Goal: Check status

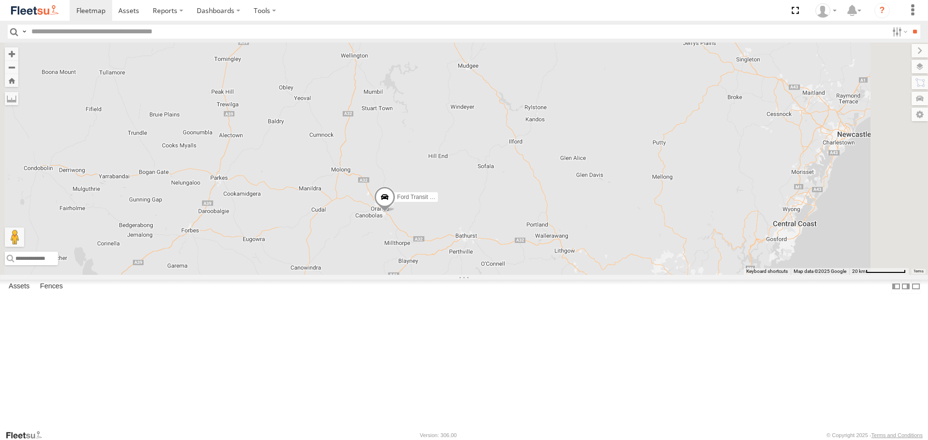
drag, startPoint x: 455, startPoint y: 133, endPoint x: 450, endPoint y: 154, distance: 21.8
click at [450, 154] on div "LDV VAN Ford Transit 2019" at bounding box center [464, 159] width 928 height 232
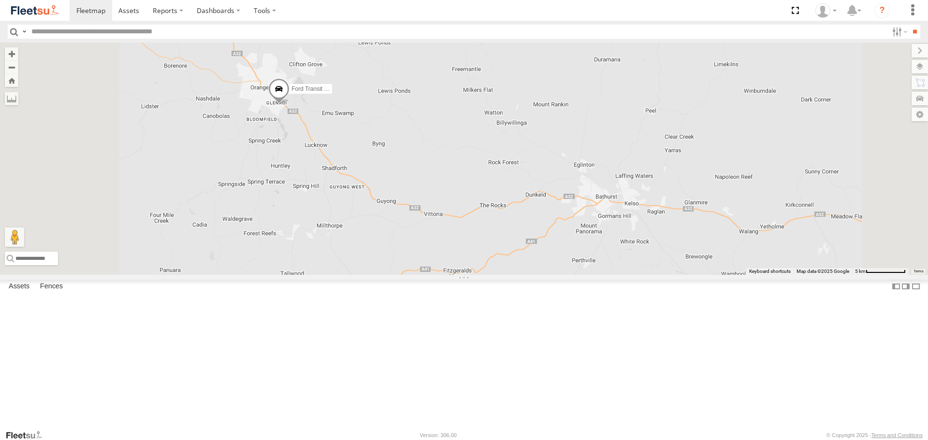
drag, startPoint x: 403, startPoint y: 220, endPoint x: 415, endPoint y: 240, distance: 23.0
click at [415, 240] on div "LDV VAN Ford Transit 2019" at bounding box center [464, 159] width 928 height 232
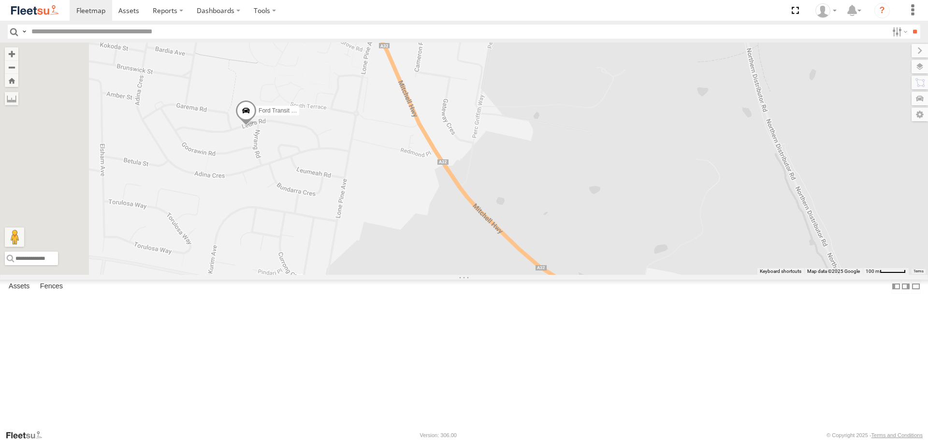
drag, startPoint x: 385, startPoint y: 74, endPoint x: 426, endPoint y: 124, distance: 64.9
click at [426, 124] on div "LDV VAN Ford Transit 2019" at bounding box center [464, 159] width 928 height 232
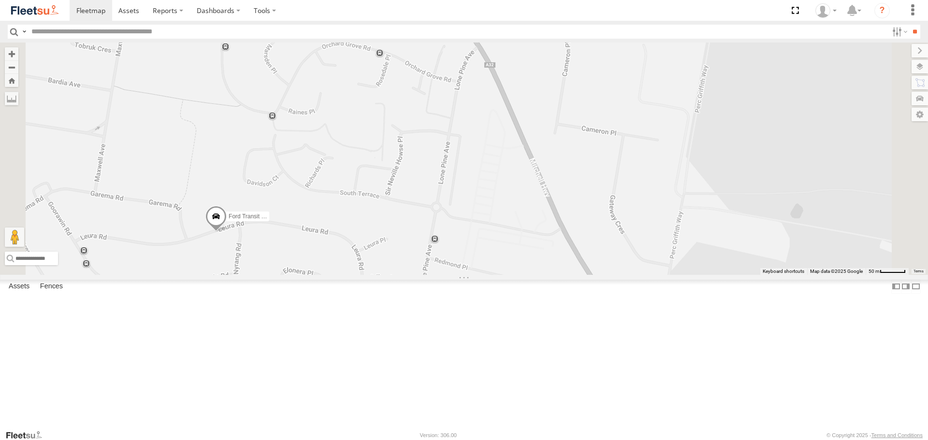
drag, startPoint x: 394, startPoint y: 128, endPoint x: 478, endPoint y: 103, distance: 87.7
click at [478, 103] on div "LDV VAN Ford Transit 2019" at bounding box center [464, 159] width 928 height 232
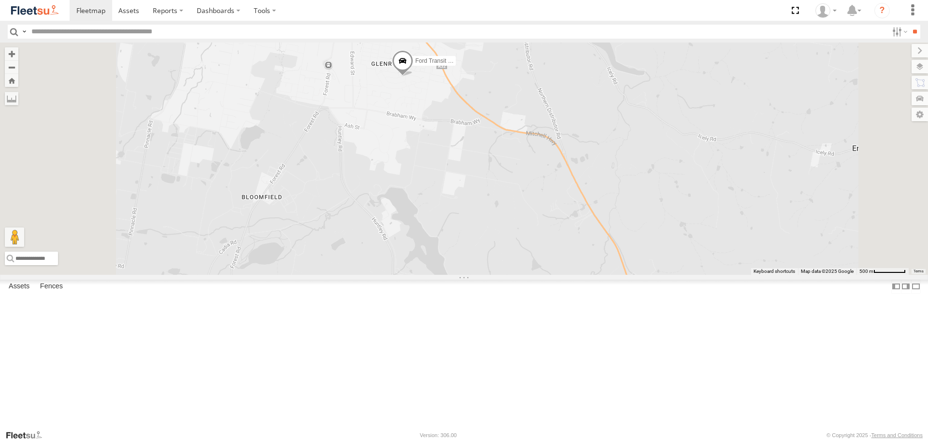
drag, startPoint x: 508, startPoint y: 83, endPoint x: 505, endPoint y: 88, distance: 5.6
click at [505, 88] on div "LDV VAN Ford Transit 2019" at bounding box center [464, 159] width 928 height 232
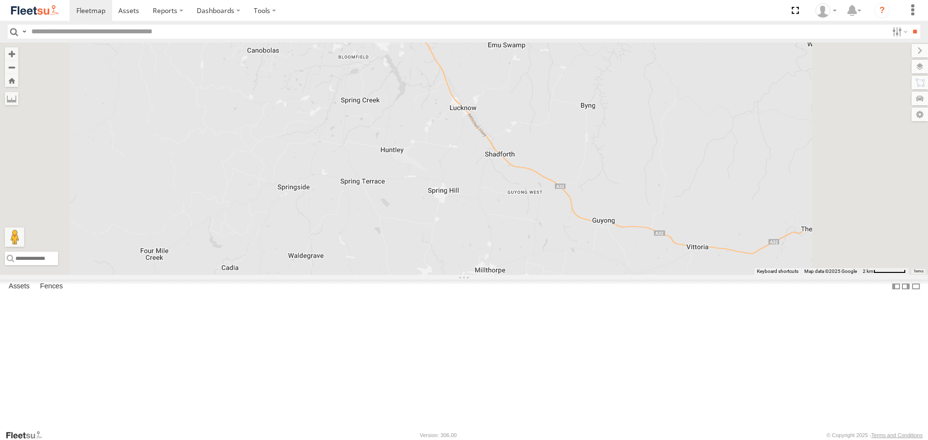
drag, startPoint x: 475, startPoint y: 113, endPoint x: 446, endPoint y: 185, distance: 77.4
click at [446, 185] on div "LDV VAN Ford Transit 2019" at bounding box center [464, 159] width 928 height 232
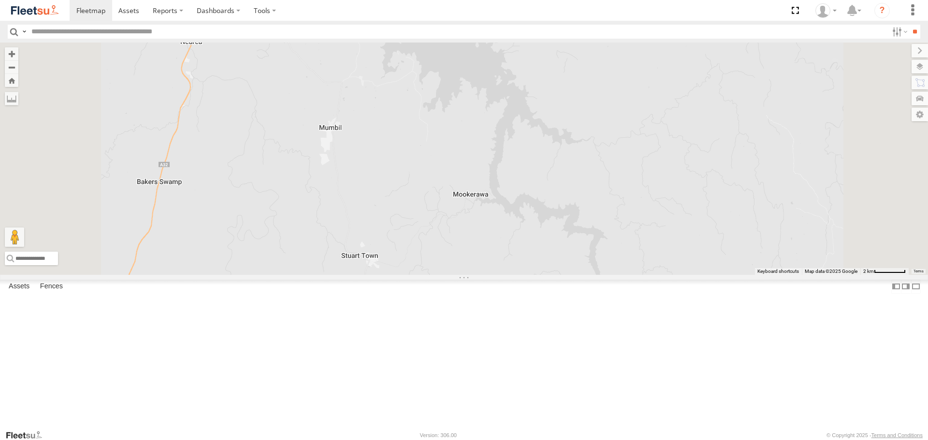
drag, startPoint x: 541, startPoint y: 83, endPoint x: 638, endPoint y: 114, distance: 102.1
click at [638, 114] on div "LDV VAN Ford Transit 2019" at bounding box center [464, 159] width 928 height 232
